Goal: Task Accomplishment & Management: Manage account settings

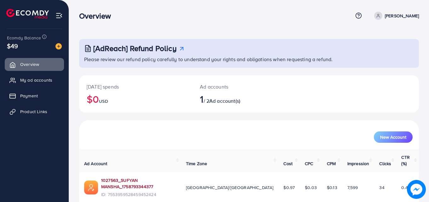
click at [153, 177] on link "1027563_SUFYAN MANSHA_1758793344377" at bounding box center [138, 183] width 75 height 13
click at [157, 177] on link "1027563_SUFYAN MANSHA_1758793344377" at bounding box center [138, 183] width 75 height 13
click at [398, 11] on div "Overview Help Center Contact Support Term and policy About Us Sufyan Mansha Pro…" at bounding box center [249, 15] width 340 height 17
click at [396, 17] on p "Sufyan Mansha" at bounding box center [402, 16] width 34 height 8
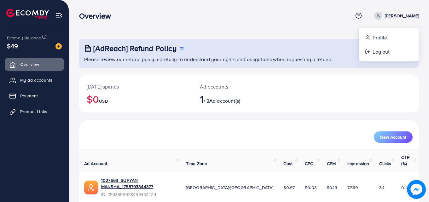
click at [314, 22] on div "Overview Help Center Contact Support Term and policy About Us Sufyan Mansha Pro…" at bounding box center [249, 15] width 340 height 17
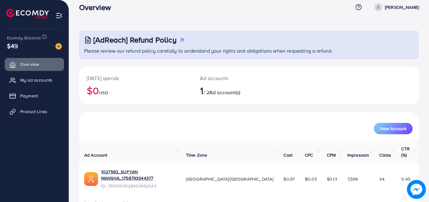
scroll to position [15, 0]
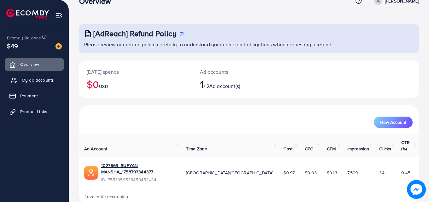
click at [25, 80] on span "My ad accounts" at bounding box center [38, 80] width 32 height 6
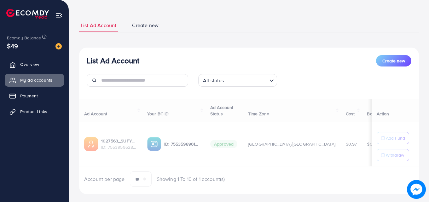
scroll to position [38, 0]
